Goal: Register for event/course

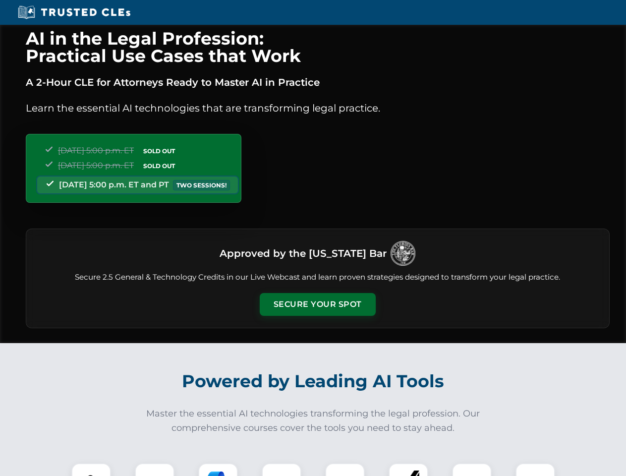
click at [317, 304] on button "Secure Your Spot" at bounding box center [318, 304] width 116 height 23
click at [91, 470] on img at bounding box center [91, 483] width 29 height 29
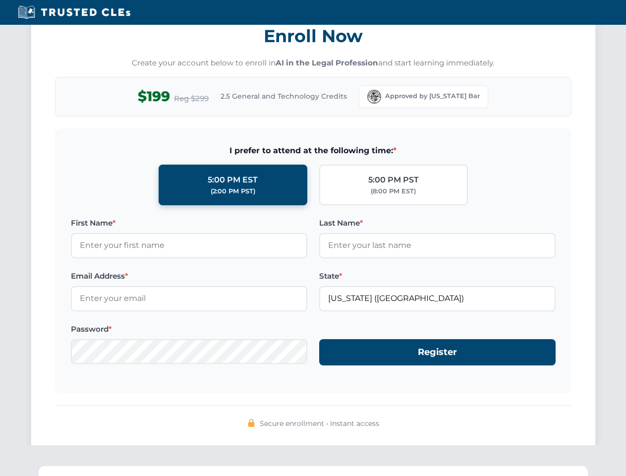
scroll to position [973, 0]
